Goal: Information Seeking & Learning: Learn about a topic

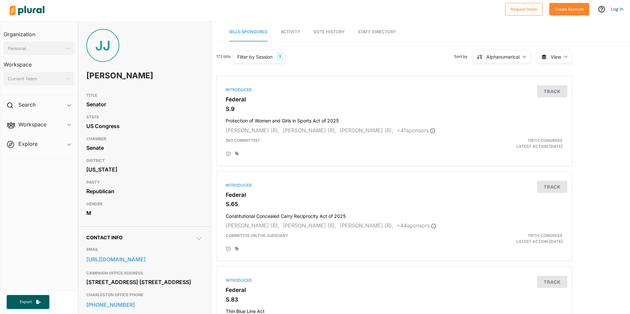
click at [262, 61] on div "Filter by Session 1" at bounding box center [259, 56] width 52 height 13
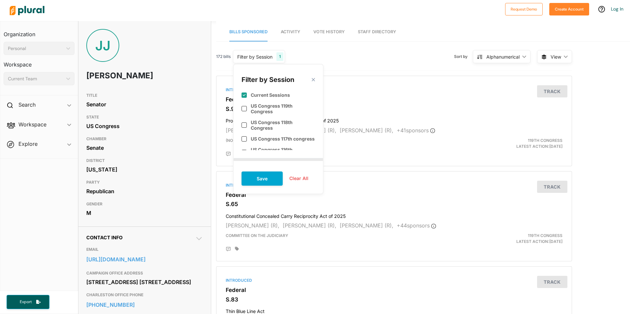
click at [311, 80] on polygon at bounding box center [313, 80] width 6 height 6
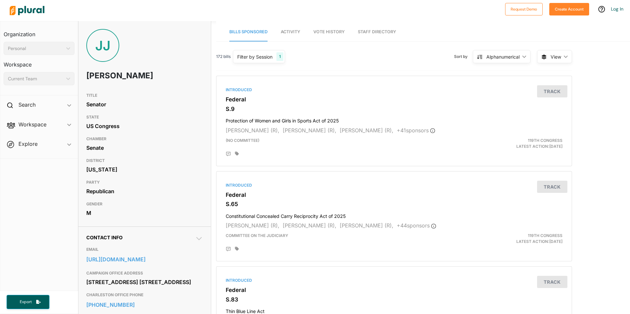
click at [224, 61] on div "172 bills Filter by Session 1 Filter by Session close Current Sessions US Congr…" at bounding box center [252, 56] width 72 height 13
click at [290, 33] on span "Activity" at bounding box center [290, 31] width 19 height 5
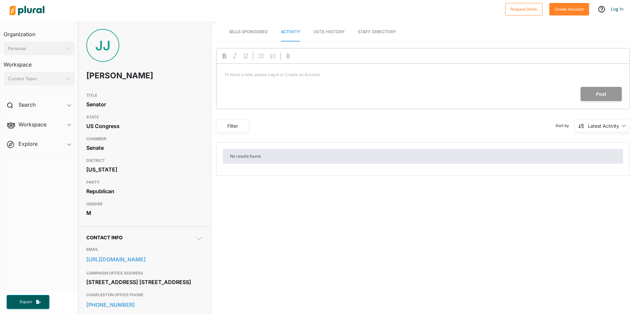
click at [325, 32] on span "Vote History" at bounding box center [328, 31] width 31 height 5
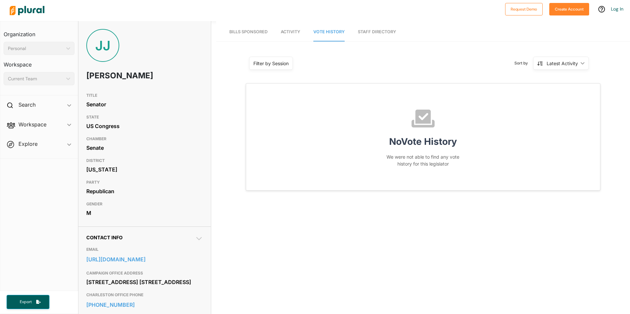
click at [372, 29] on link "Staff Directory" at bounding box center [377, 32] width 38 height 19
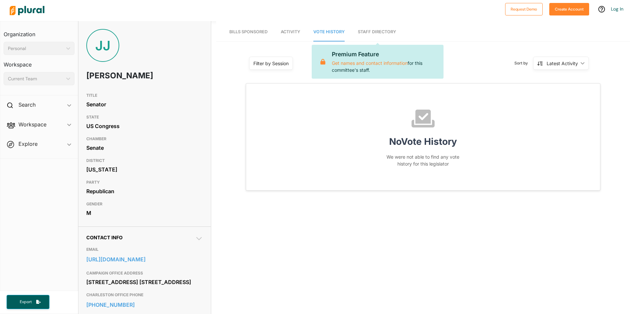
click at [372, 30] on link "Staff Directory" at bounding box center [377, 32] width 38 height 19
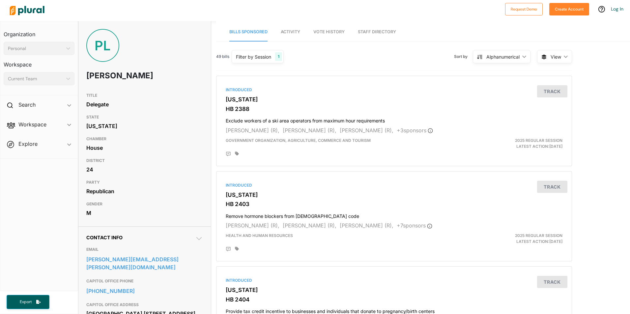
click at [331, 57] on div "49 bills Filter by Session 1 Filter by Session close Current Sessions West Virg…" at bounding box center [394, 59] width 356 height 23
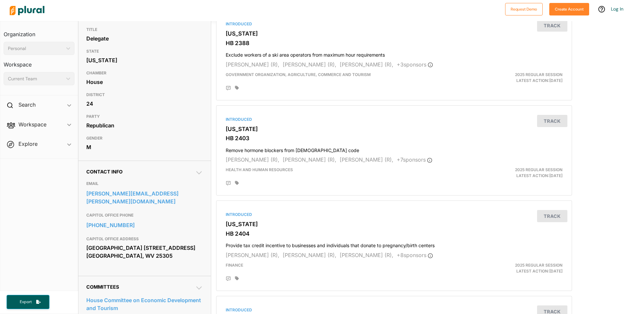
scroll to position [33, 0]
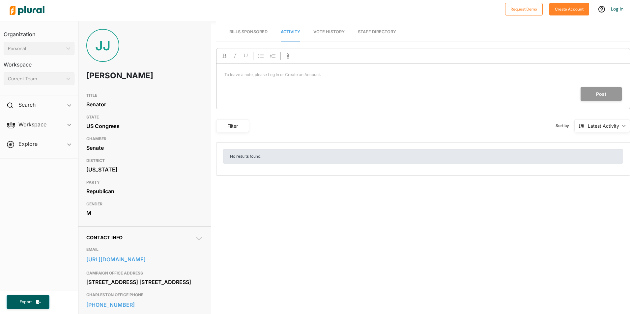
click at [25, 15] on img at bounding box center [27, 10] width 46 height 23
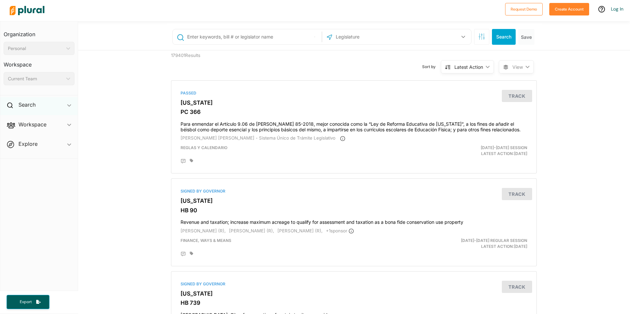
click at [36, 109] on div "Search ic_keyboard_arrow_down" at bounding box center [38, 106] width 77 height 18
click at [42, 11] on img at bounding box center [27, 10] width 46 height 23
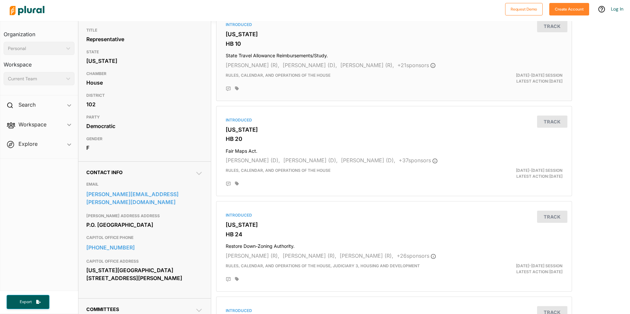
scroll to position [66, 0]
click at [44, 109] on div "Search ic_keyboard_arrow_down" at bounding box center [38, 106] width 77 height 18
click at [52, 109] on div "Search ic_keyboard_arrow_down" at bounding box center [38, 106] width 77 height 18
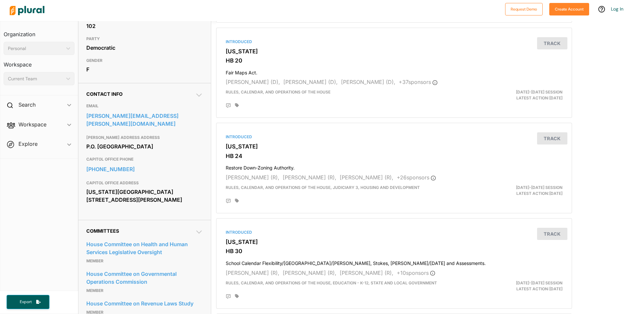
scroll to position [132, 0]
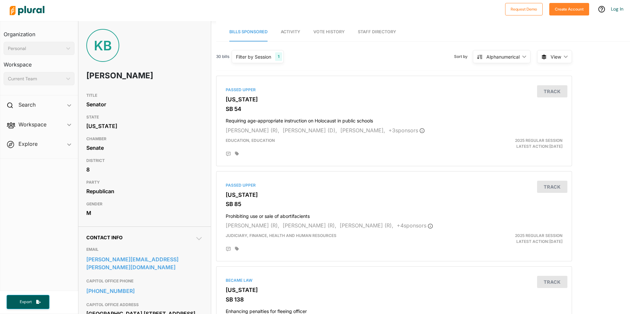
click at [0, 0] on html "Request Demo Create Account Log In Organization Personal ic_keyboard_arrow_down…" at bounding box center [315, 157] width 630 height 314
